Goal: Information Seeking & Learning: Learn about a topic

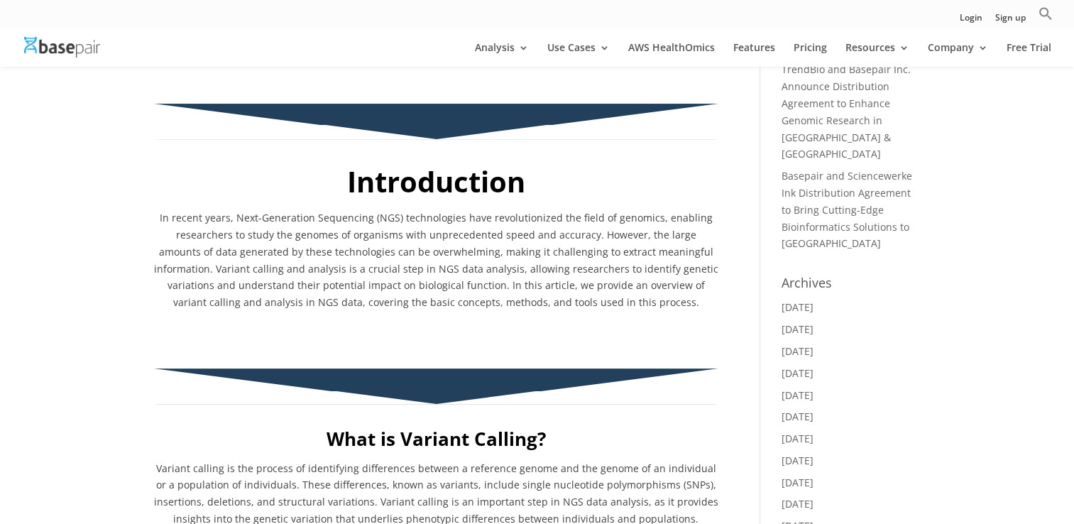
scroll to position [639, 0]
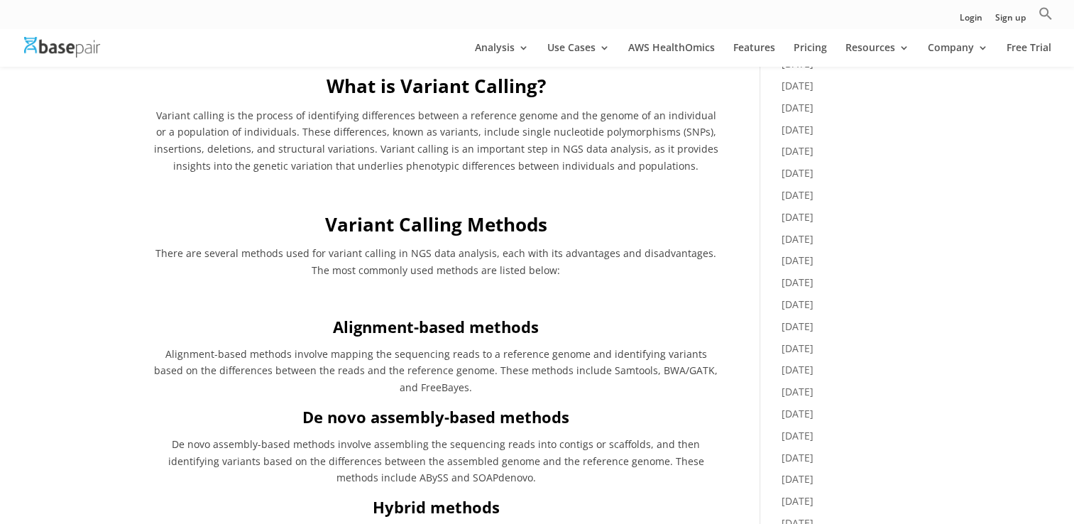
scroll to position [710, 0]
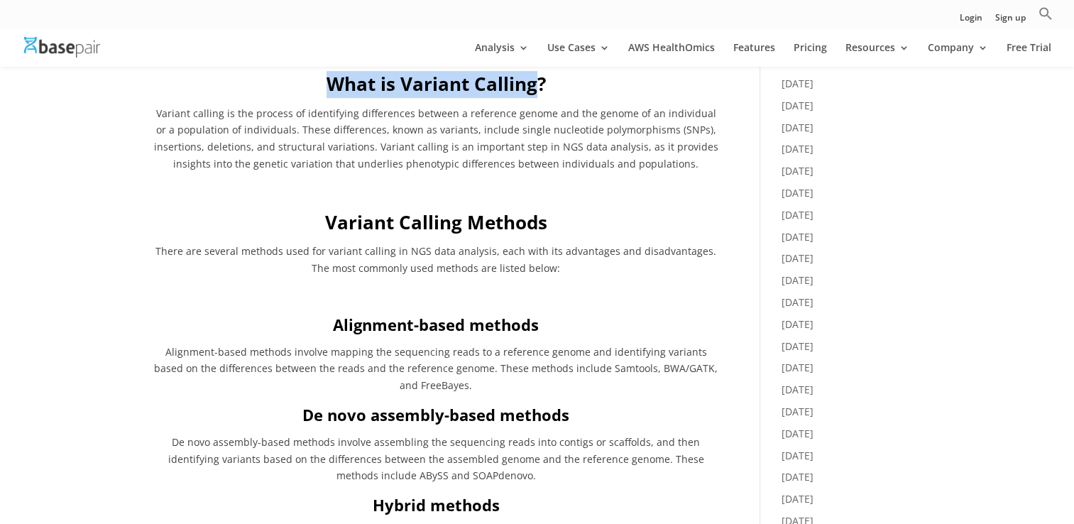
drag, startPoint x: 322, startPoint y: 81, endPoint x: 538, endPoint y: 83, distance: 215.7
click at [538, 83] on h2 "What is Variant Calling?" at bounding box center [436, 88] width 564 height 34
copy b "What is Variant Calling"
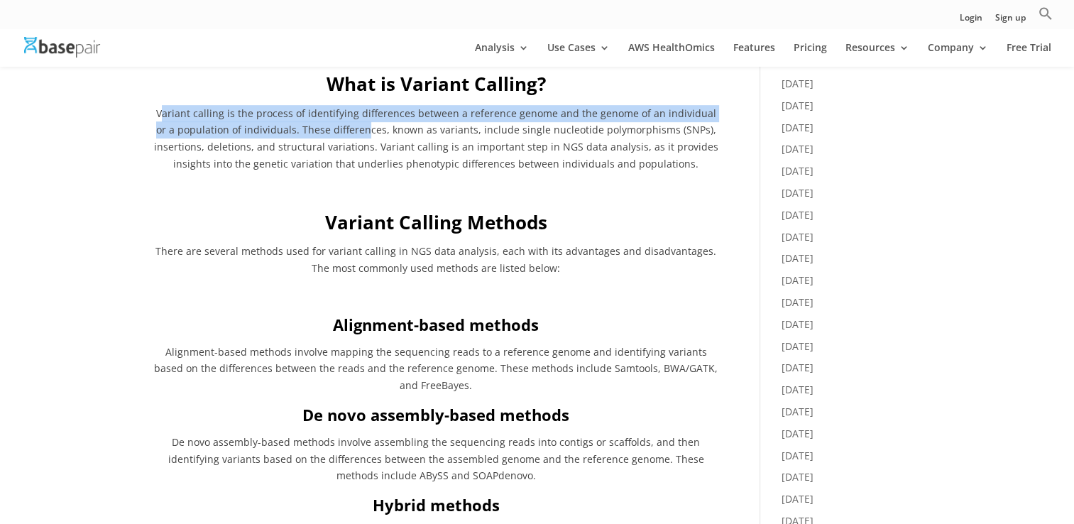
drag, startPoint x: 159, startPoint y: 113, endPoint x: 360, endPoint y: 126, distance: 201.9
click at [360, 126] on span "Variant calling is the process of identifying differences between a reference g…" at bounding box center [436, 138] width 564 height 64
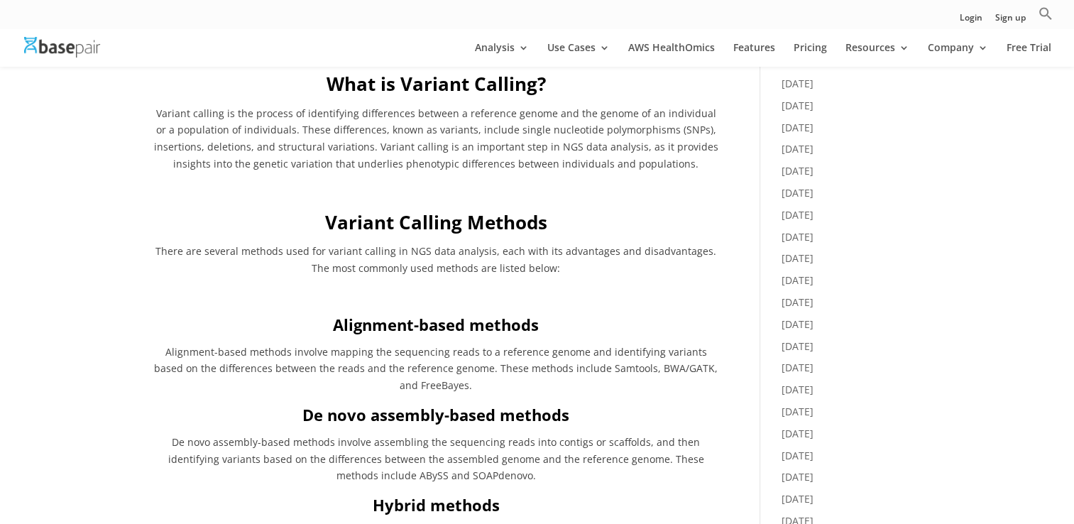
drag, startPoint x: 360, startPoint y: 126, endPoint x: 258, endPoint y: 215, distance: 135.8
click at [258, 215] on h2 "Variant Calling Methods" at bounding box center [436, 226] width 564 height 34
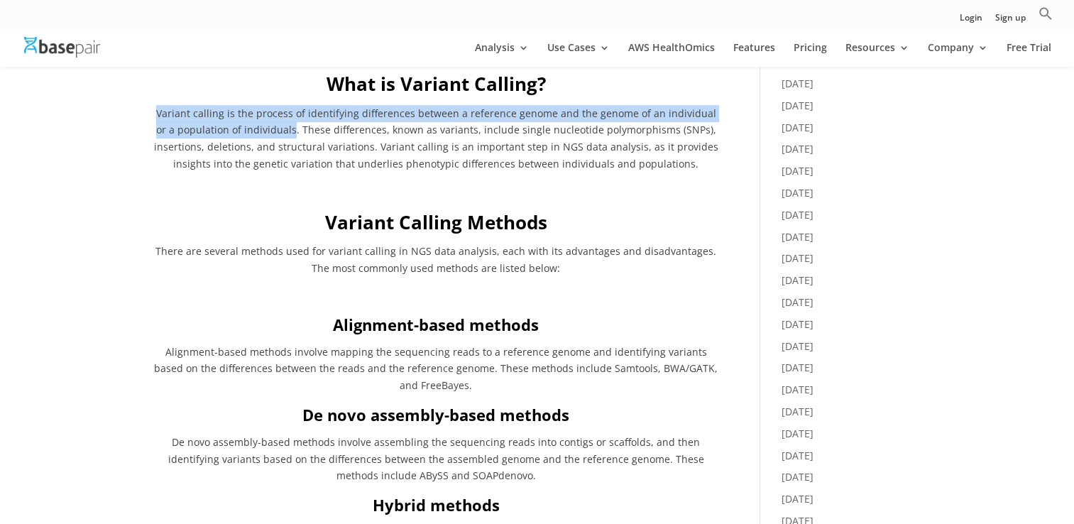
drag, startPoint x: 153, startPoint y: 111, endPoint x: 291, endPoint y: 126, distance: 138.5
click at [291, 126] on p "Variant calling is the process of identifying differences between a reference g…" at bounding box center [436, 143] width 564 height 77
copy span "Variant calling is the process of identifying differences between a reference g…"
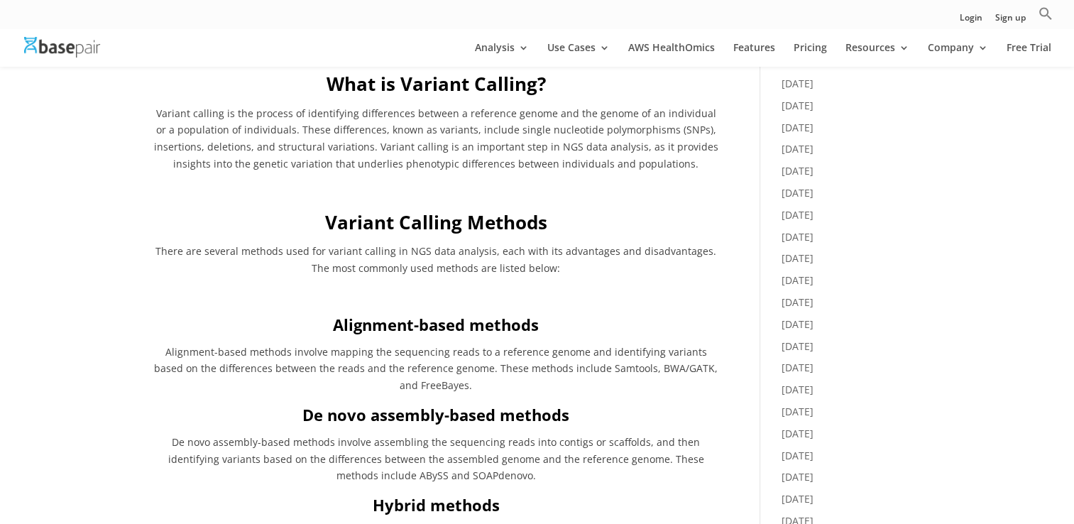
click at [275, 209] on h2 "Variant Calling Methods" at bounding box center [436, 226] width 564 height 34
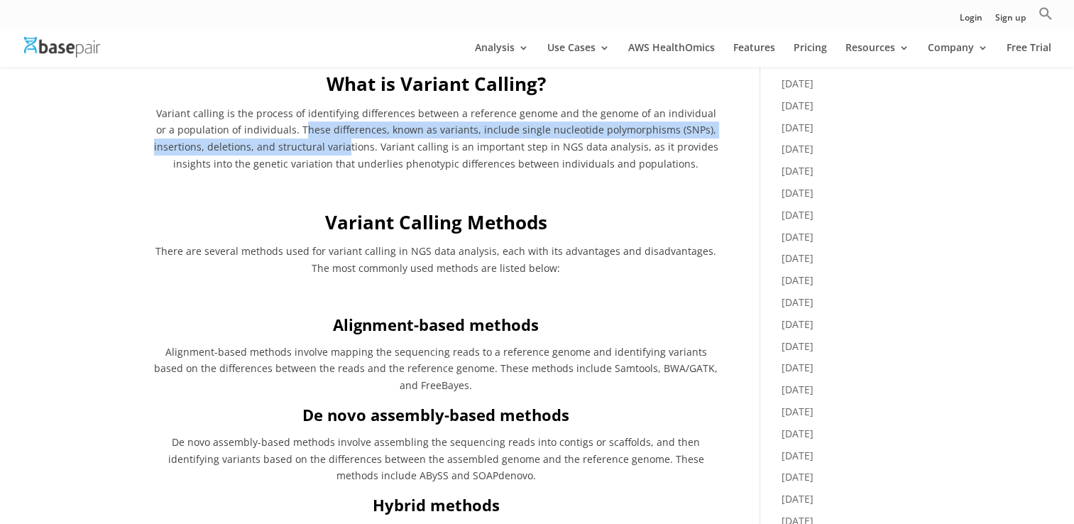
drag, startPoint x: 299, startPoint y: 131, endPoint x: 356, endPoint y: 148, distance: 59.3
click at [356, 148] on span "Variant calling is the process of identifying differences between a reference g…" at bounding box center [436, 138] width 564 height 64
drag, startPoint x: 356, startPoint y: 148, endPoint x: 312, endPoint y: 138, distance: 44.3
click at [312, 139] on p "Variant calling is the process of identifying differences between a reference g…" at bounding box center [436, 143] width 564 height 77
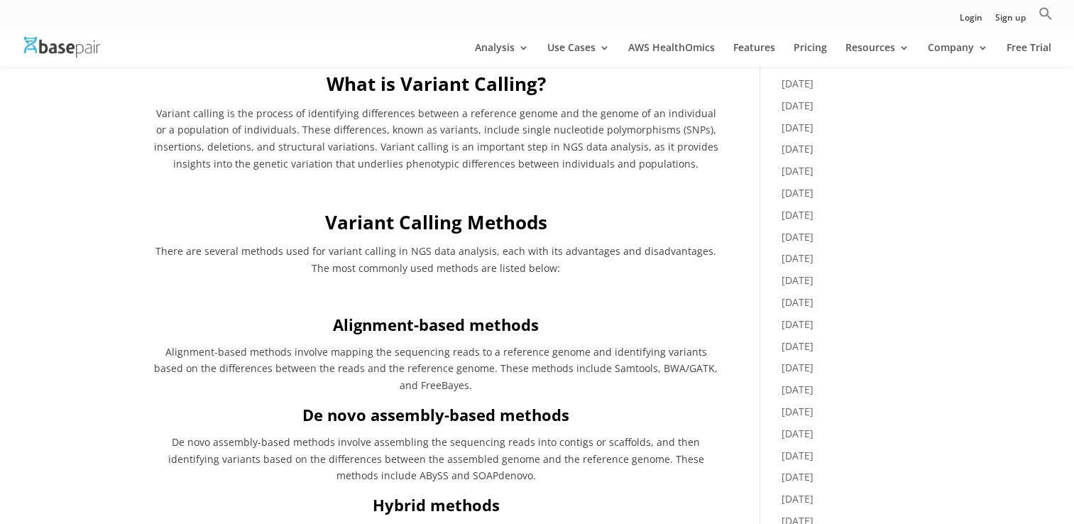
click at [298, 129] on span "Variant calling is the process of identifying differences between a reference g…" at bounding box center [436, 138] width 564 height 64
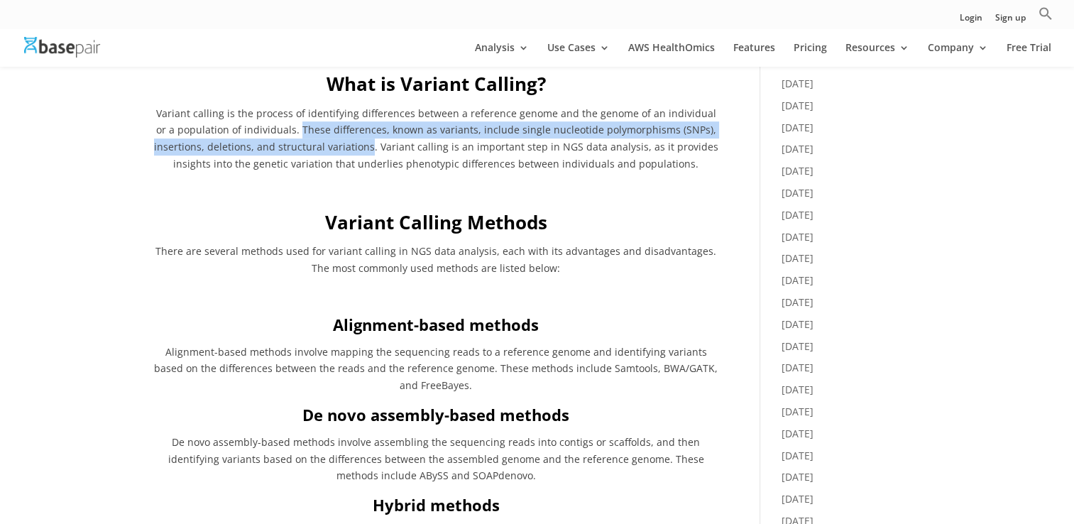
drag, startPoint x: 298, startPoint y: 129, endPoint x: 352, endPoint y: 148, distance: 57.2
click at [352, 148] on span "Variant calling is the process of identifying differences between a reference g…" at bounding box center [436, 138] width 564 height 64
copy span "These differences, known as variants, include single nucleotide polymorphisms (…"
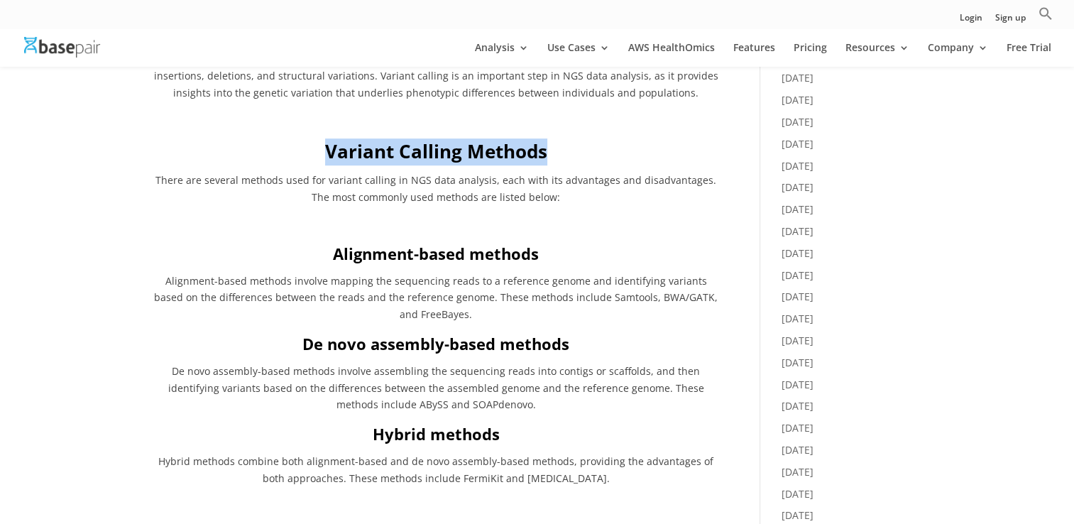
drag, startPoint x: 351, startPoint y: 154, endPoint x: 553, endPoint y: 169, distance: 202.1
click at [553, 169] on h2 "Variant Calling Methods" at bounding box center [436, 155] width 564 height 34
copy b "Variant Calling Methods"
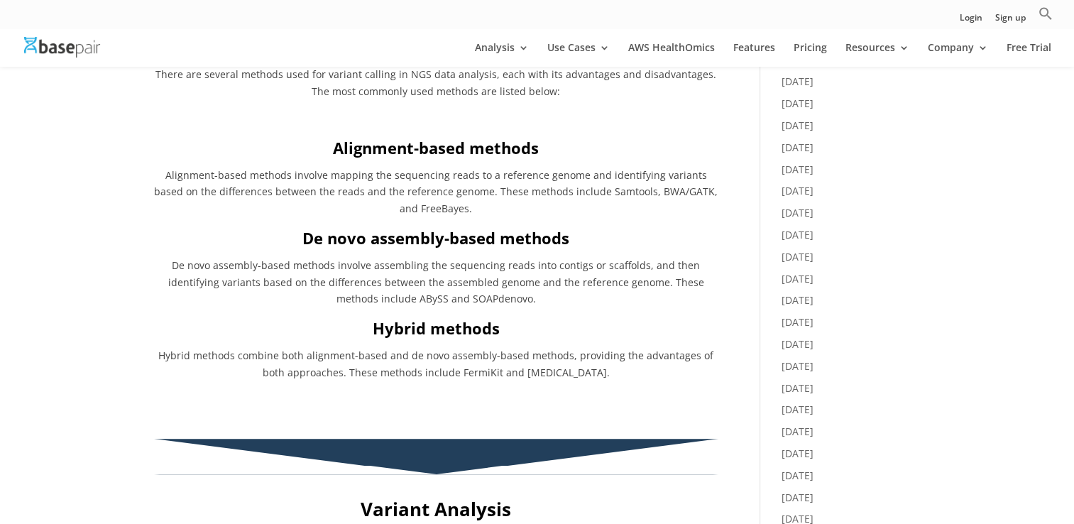
scroll to position [923, 0]
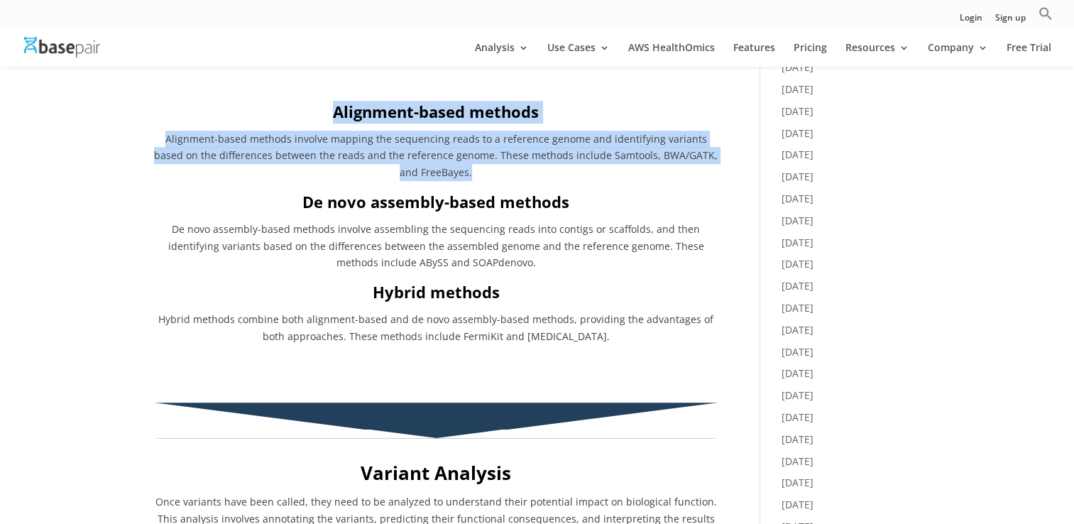
drag, startPoint x: 336, startPoint y: 112, endPoint x: 466, endPoint y: 176, distance: 145.4
click at [466, 176] on div "What is Variant Calling? Variant calling is the process of identifying differen…" at bounding box center [436, 101] width 564 height 487
click at [519, 185] on p "Alignment-based methods involve mapping the sequencing reads to a reference gen…" at bounding box center [436, 161] width 564 height 60
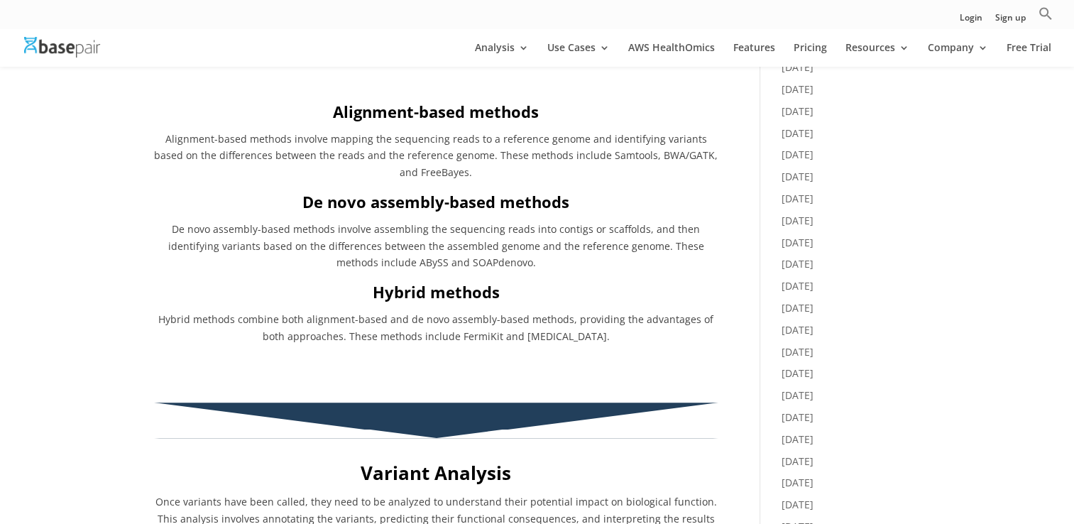
click at [464, 158] on span "Alignment-based methods involve mapping the sequencing reads to a reference gen…" at bounding box center [435, 156] width 563 height 48
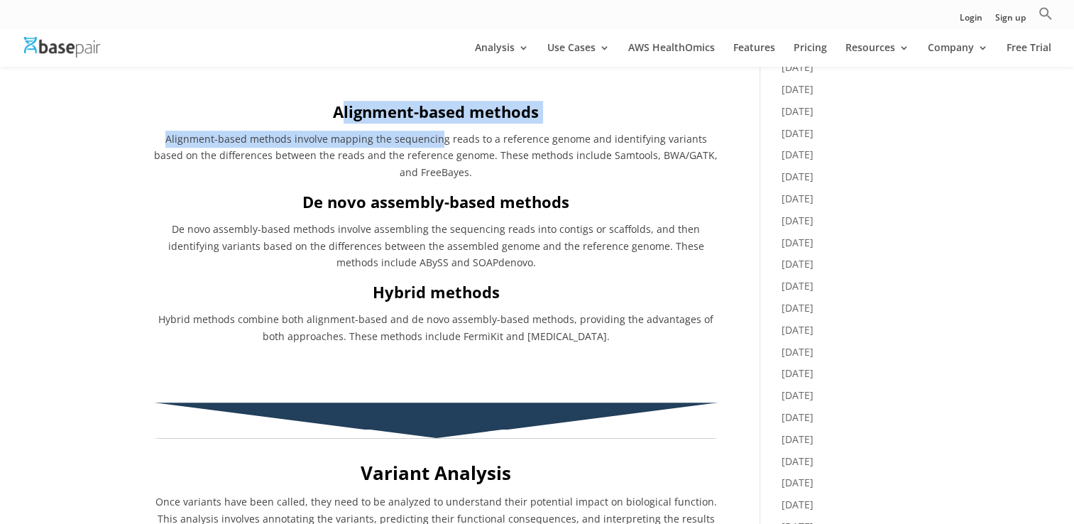
drag, startPoint x: 339, startPoint y: 110, endPoint x: 429, endPoint y: 146, distance: 96.5
click at [429, 146] on div "What is Variant Calling? Variant calling is the process of identifying differen…" at bounding box center [436, 101] width 564 height 487
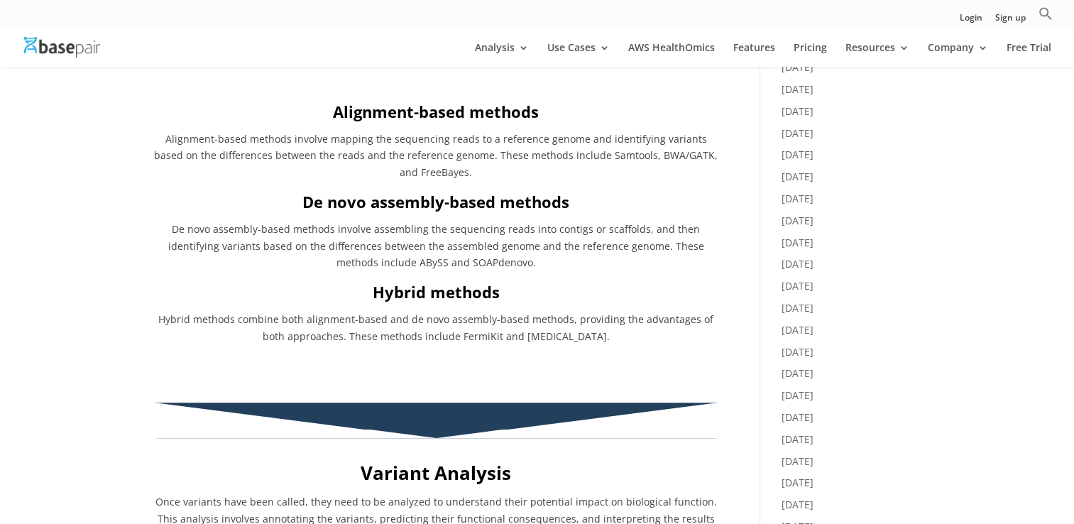
drag, startPoint x: 429, startPoint y: 146, endPoint x: 334, endPoint y: 114, distance: 100.3
click at [334, 114] on strong "Alignment-based methods" at bounding box center [436, 111] width 206 height 21
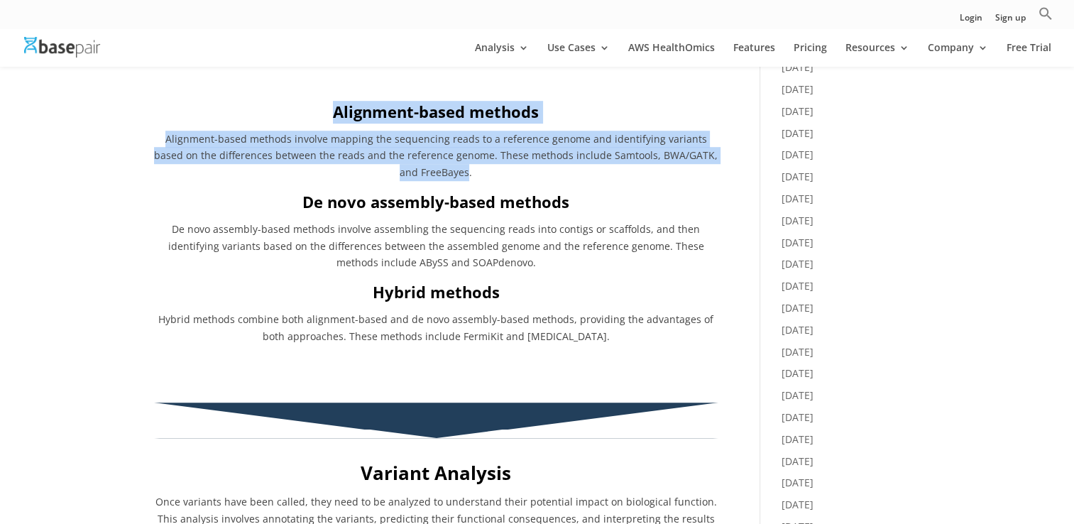
drag, startPoint x: 337, startPoint y: 113, endPoint x: 458, endPoint y: 172, distance: 134.2
click at [458, 172] on div "What is Variant Calling? Variant calling is the process of identifying differen…" at bounding box center [436, 101] width 564 height 487
copy div "Alignment-based methods Alignment-based methods involve mapping the sequencing …"
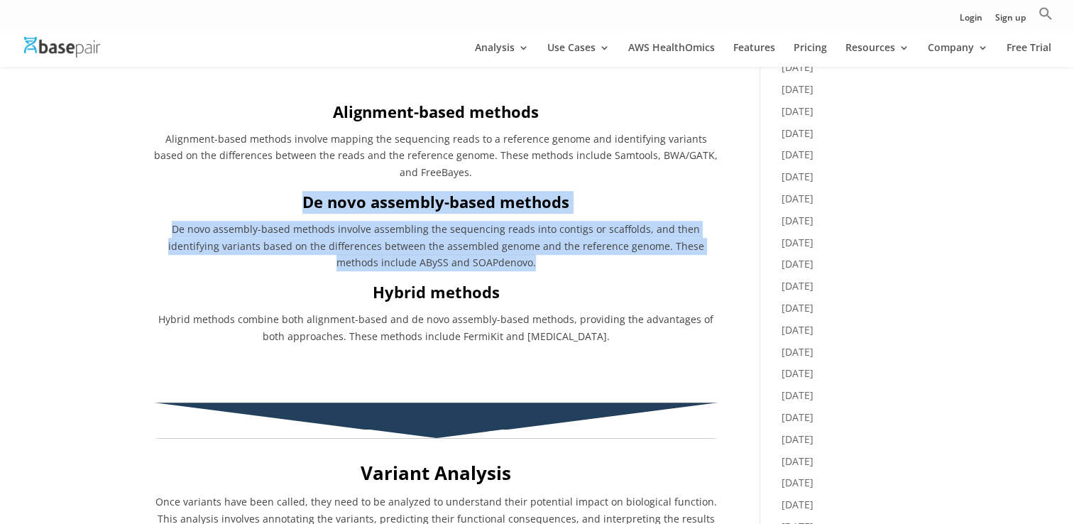
drag, startPoint x: 307, startPoint y: 203, endPoint x: 500, endPoint y: 257, distance: 201.1
click at [500, 257] on div "What is Variant Calling? Variant calling is the process of identifying differen…" at bounding box center [436, 101] width 564 height 487
copy div "De novo assembly-based methods De novo assembly-based methods involve assemblin…"
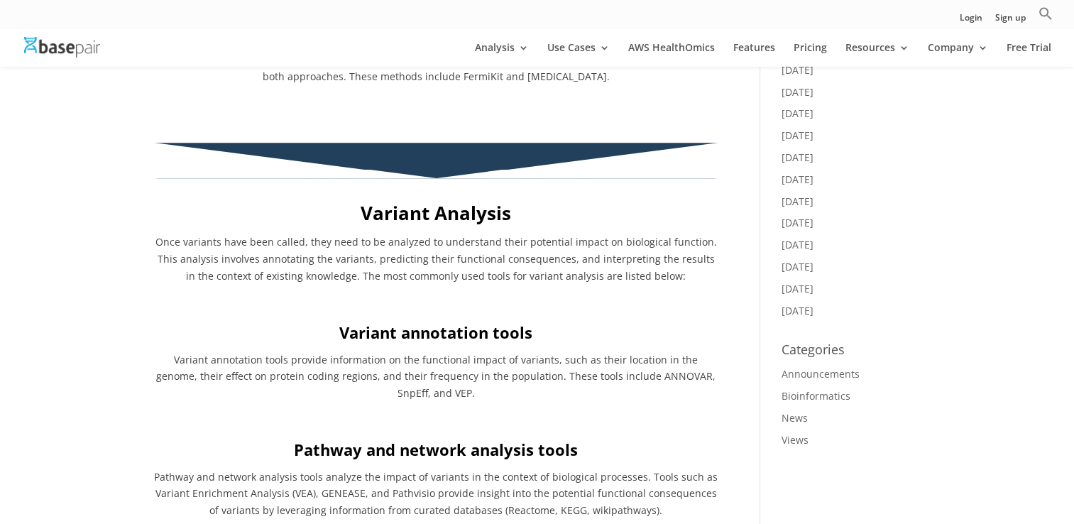
scroll to position [1206, 0]
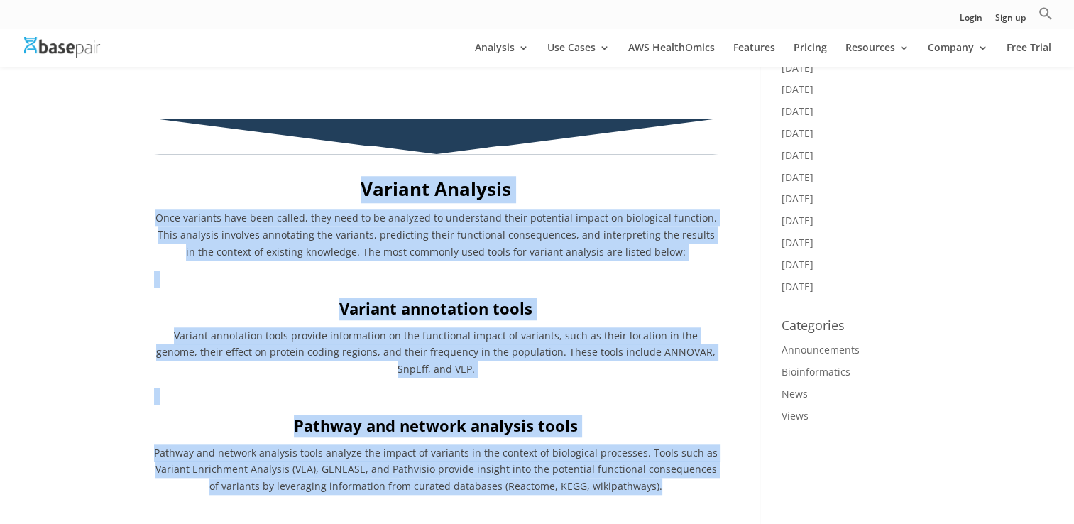
drag, startPoint x: 362, startPoint y: 189, endPoint x: 656, endPoint y: 505, distance: 432.3
click at [656, 505] on div "Variant Analysis Once variants have been called, they need to be analyzed to un…" at bounding box center [436, 335] width 564 height 357
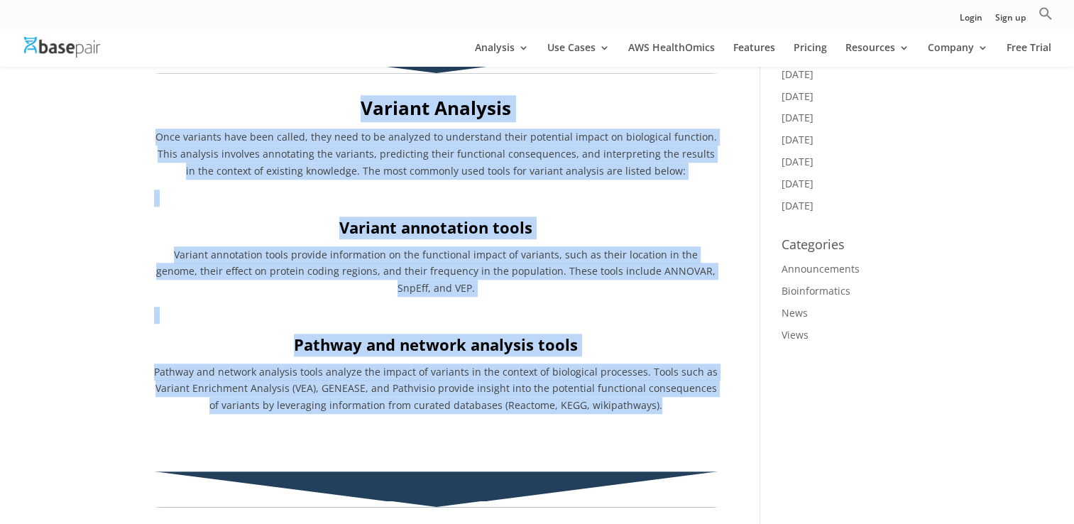
scroll to position [1419, 0]
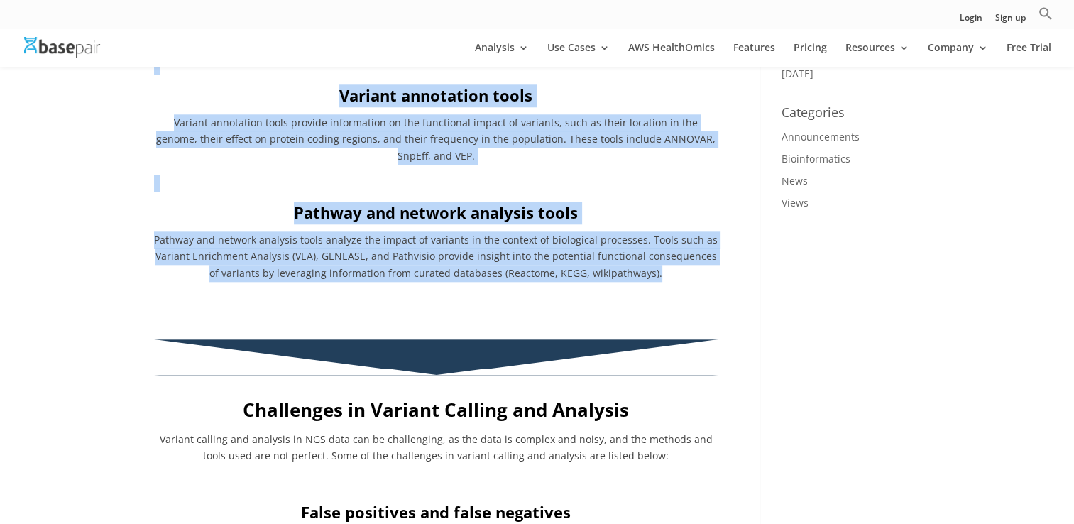
copy div "Variant Analysis Once variants have been called, they need to be analyzed to un…"
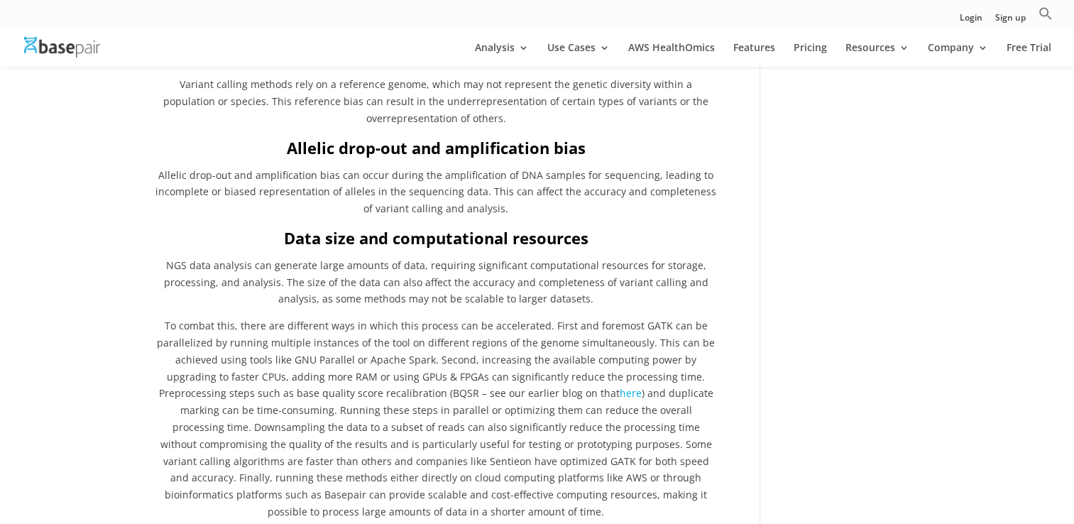
scroll to position [1703, 0]
